Goal: Find specific page/section: Find specific page/section

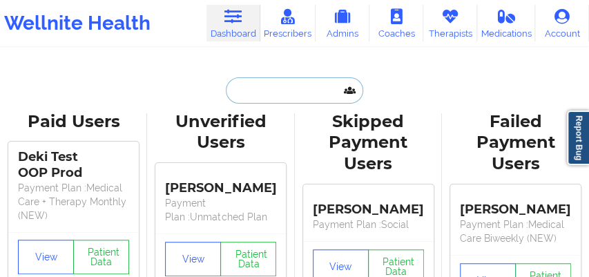
click at [246, 92] on input "text" at bounding box center [294, 90] width 137 height 26
paste input "[EMAIL_ADDRESS][DOMAIN_NAME]"
type input "[EMAIL_ADDRESS][DOMAIN_NAME]"
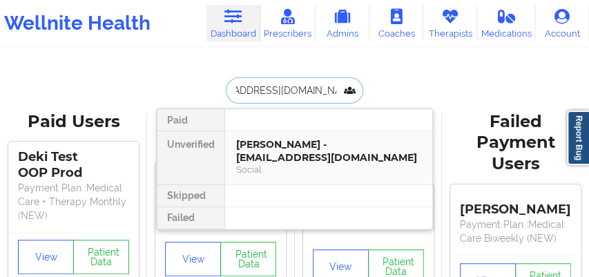
click at [267, 153] on div "[PERSON_NAME] - [EMAIL_ADDRESS][DOMAIN_NAME]" at bounding box center [328, 151] width 185 height 26
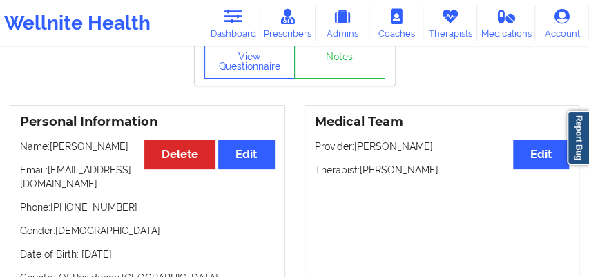
scroll to position [123, 0]
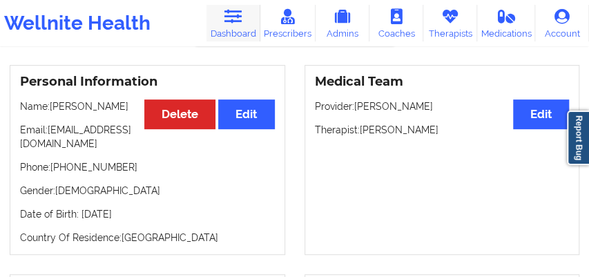
click at [242, 22] on icon at bounding box center [233, 16] width 18 height 15
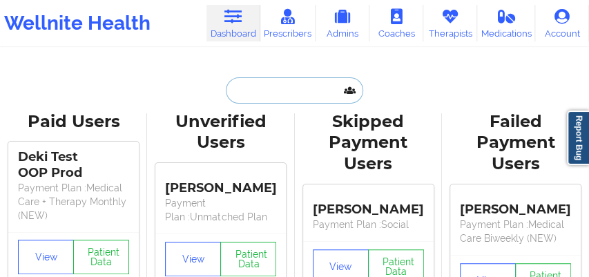
click at [241, 91] on input "text" at bounding box center [294, 90] width 137 height 26
paste input "[EMAIL_ADDRESS][DOMAIN_NAME]"
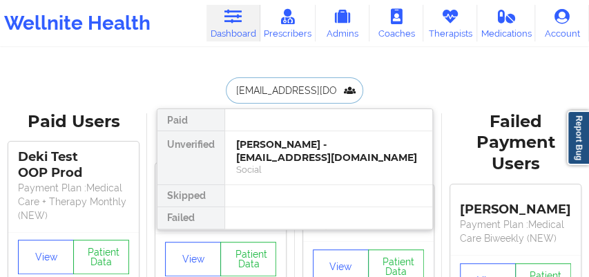
type input "[EMAIL_ADDRESS][DOMAIN_NAME]"
click at [260, 164] on div "Social" at bounding box center [328, 170] width 185 height 12
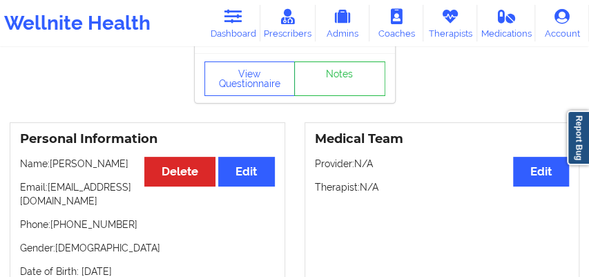
scroll to position [99, 0]
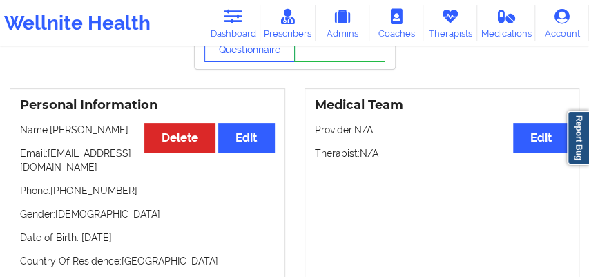
drag, startPoint x: 73, startPoint y: 135, endPoint x: 69, endPoint y: 142, distance: 8.0
click at [51, 134] on p "Name: [PERSON_NAME]" at bounding box center [147, 130] width 255 height 14
click at [244, 24] on link "Dashboard" at bounding box center [233, 23] width 54 height 37
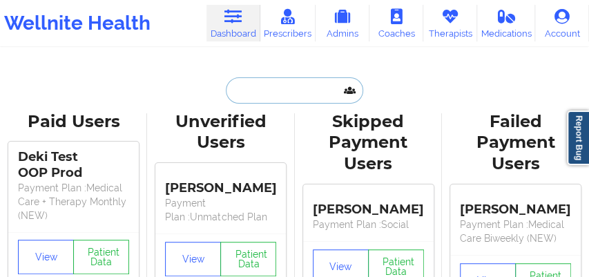
click at [265, 88] on input "text" at bounding box center [294, 90] width 137 height 26
paste input "[PERSON_NAME][EMAIL_ADDRESS][DOMAIN_NAME]"
type input "[PERSON_NAME][EMAIL_ADDRESS][DOMAIN_NAME]"
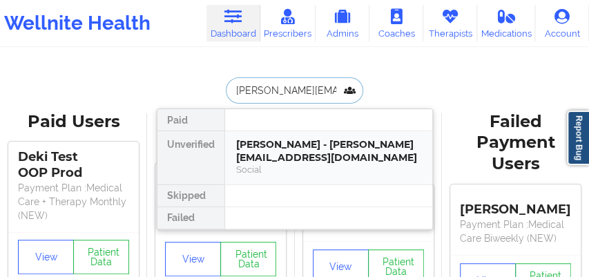
click at [262, 144] on div "[PERSON_NAME] - [PERSON_NAME][EMAIL_ADDRESS][DOMAIN_NAME]" at bounding box center [328, 151] width 185 height 26
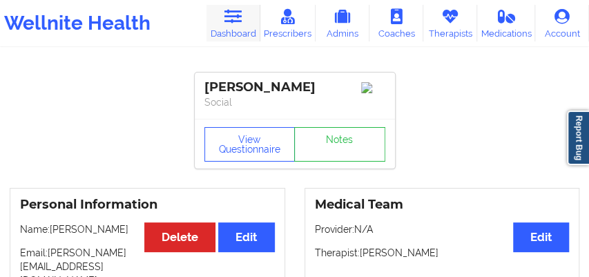
click at [226, 28] on link "Dashboard" at bounding box center [233, 23] width 54 height 37
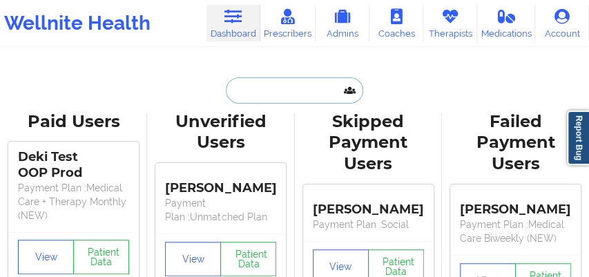
click at [236, 92] on input "text" at bounding box center [294, 90] width 137 height 26
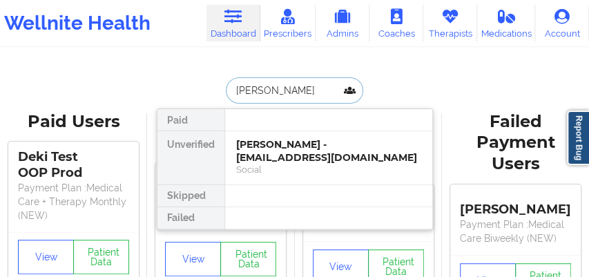
type input "[PERSON_NAME]"
